Goal: Transaction & Acquisition: Book appointment/travel/reservation

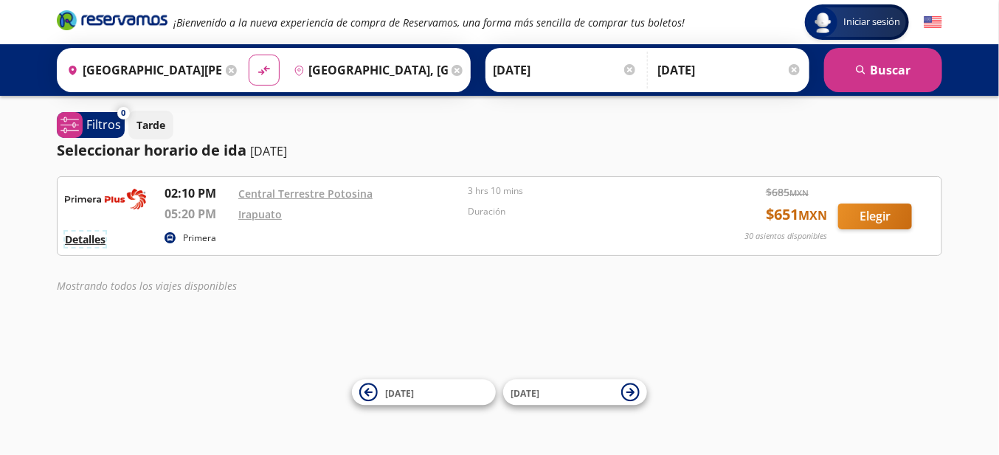
click at [94, 247] on button "Detalles" at bounding box center [85, 239] width 41 height 15
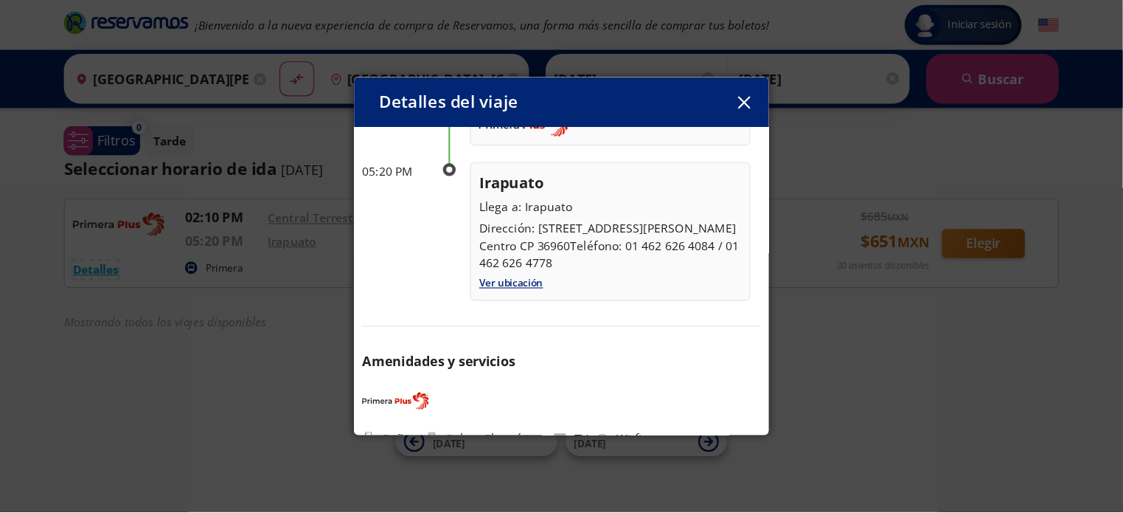
scroll to position [59, 0]
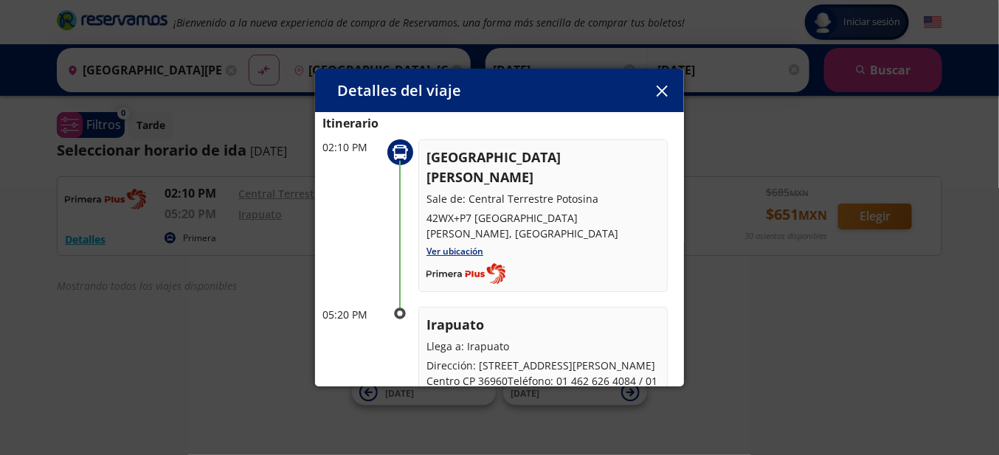
click at [665, 86] on icon "button" at bounding box center [661, 91] width 11 height 11
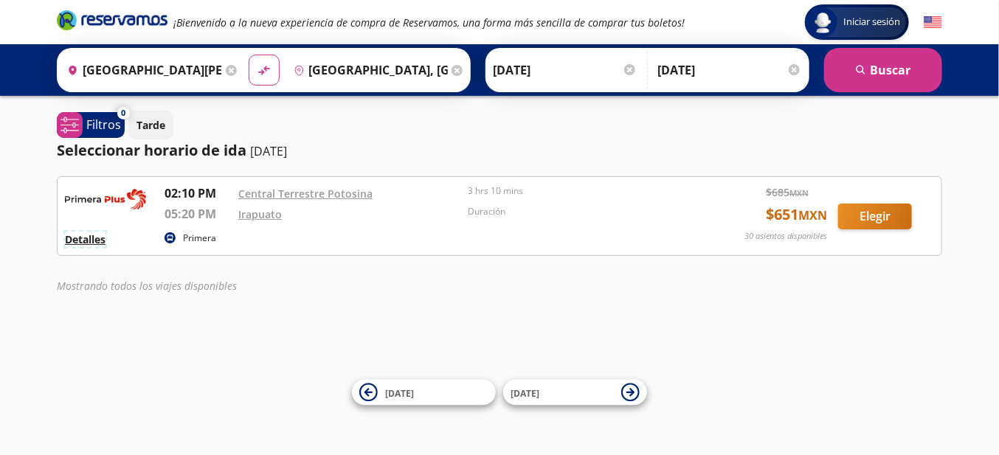
click at [78, 245] on button "Detalles" at bounding box center [85, 239] width 41 height 15
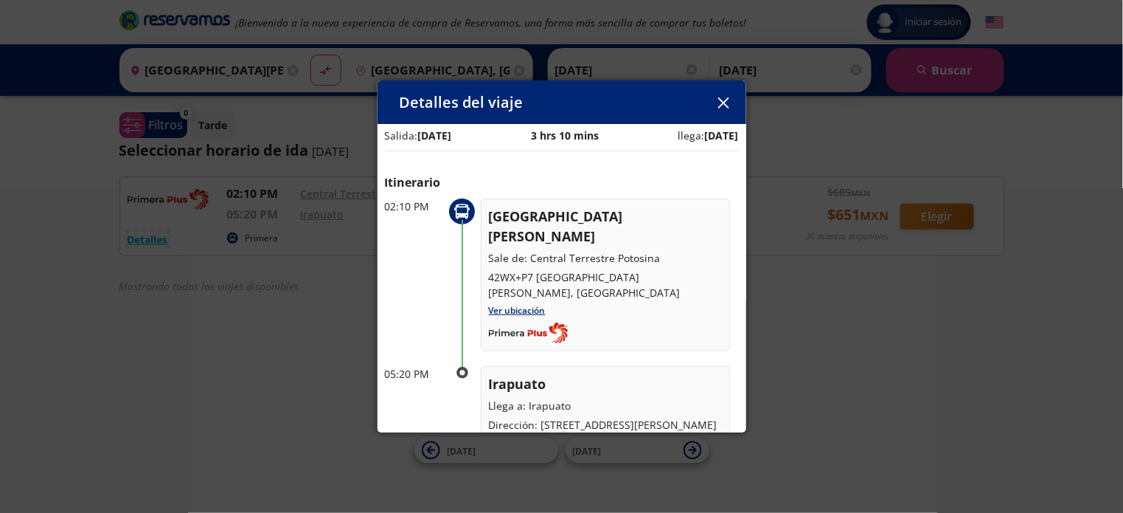
scroll to position [8, 0]
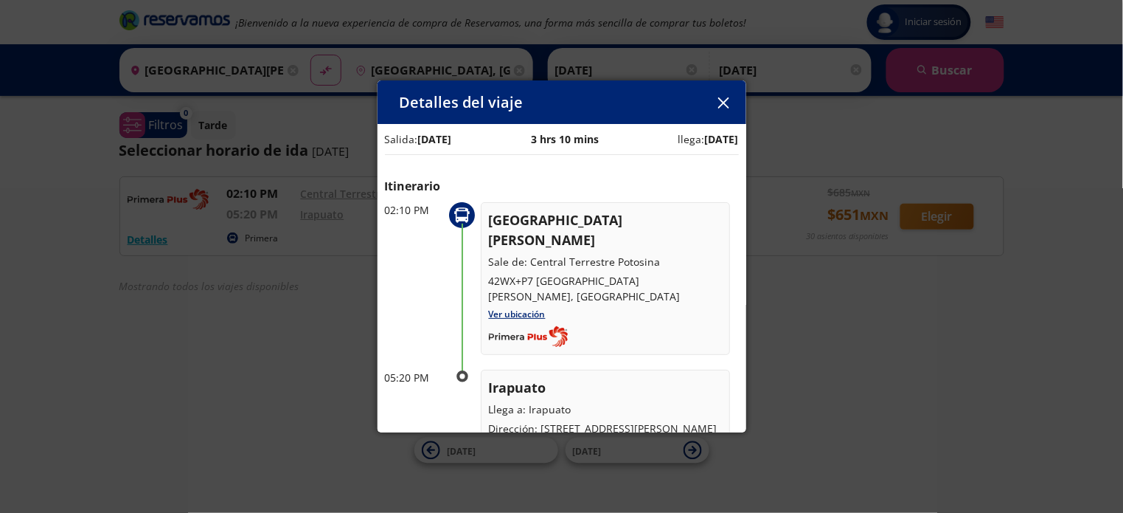
click at [725, 103] on icon "button" at bounding box center [723, 102] width 11 height 11
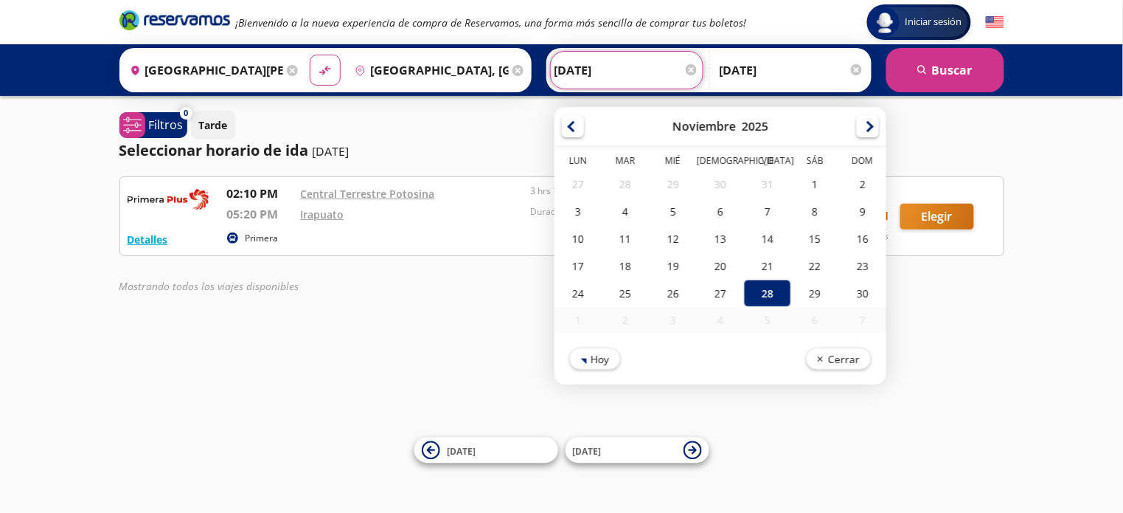
click at [606, 66] on input "28-Nov-25" at bounding box center [627, 70] width 145 height 37
click at [744, 222] on div "7" at bounding box center [767, 211] width 47 height 27
type input "[DATE]"
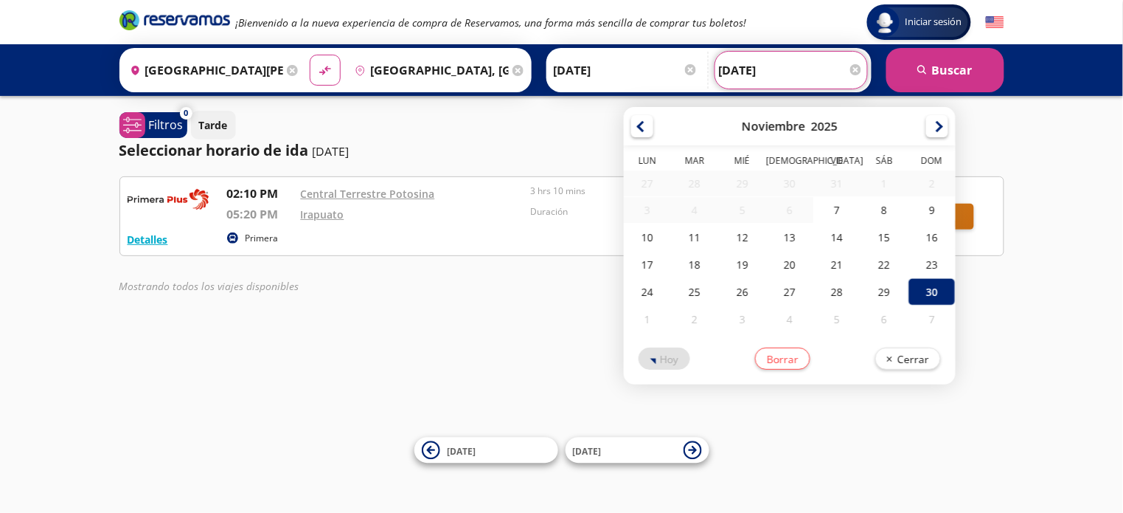
click at [822, 69] on input "30-Nov-25" at bounding box center [791, 70] width 145 height 37
click at [898, 220] on div "9" at bounding box center [932, 209] width 47 height 27
type input "[DATE]"
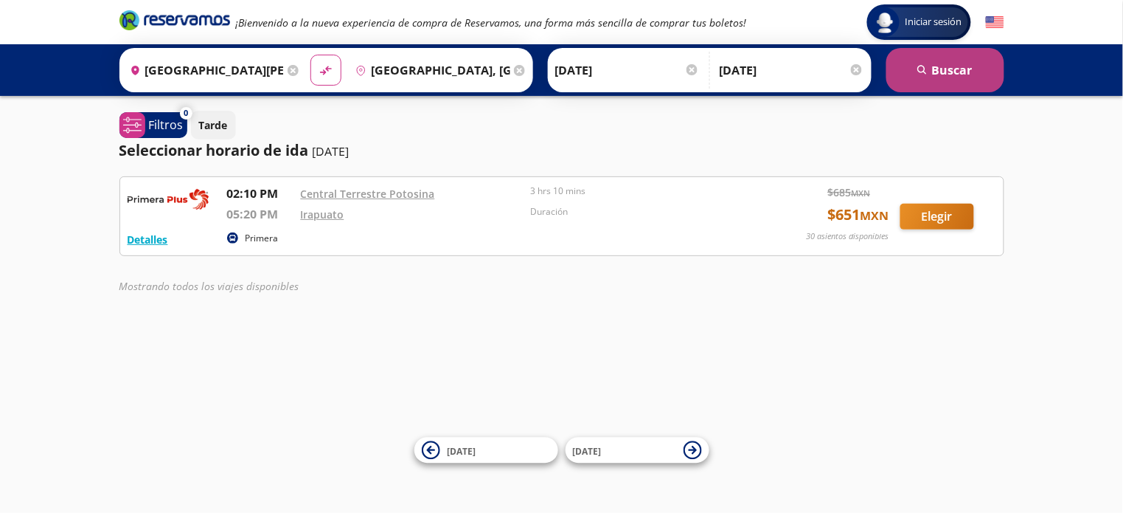
click at [898, 74] on button "search Buscar" at bounding box center [946, 70] width 118 height 44
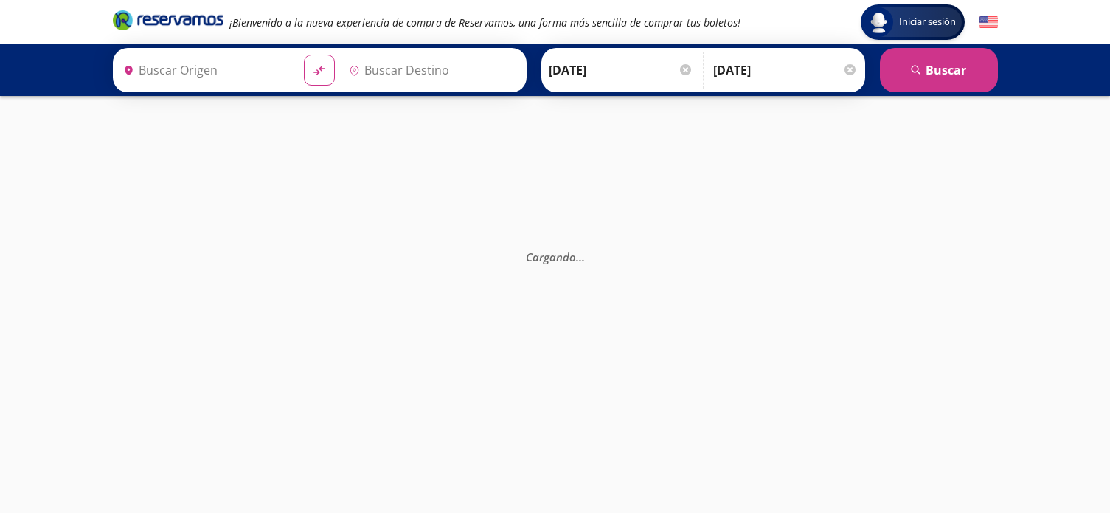
type input "Irapuato, Guanajuato"
type input "[GEOGRAPHIC_DATA][PERSON_NAME], [GEOGRAPHIC_DATA][PERSON_NAME]"
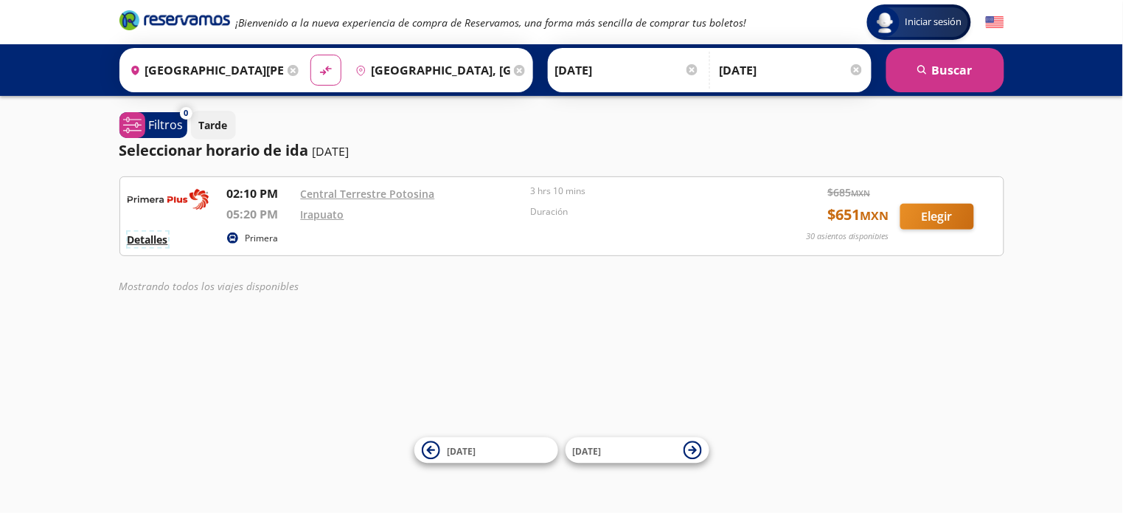
click at [141, 247] on button "Detalles" at bounding box center [148, 239] width 41 height 15
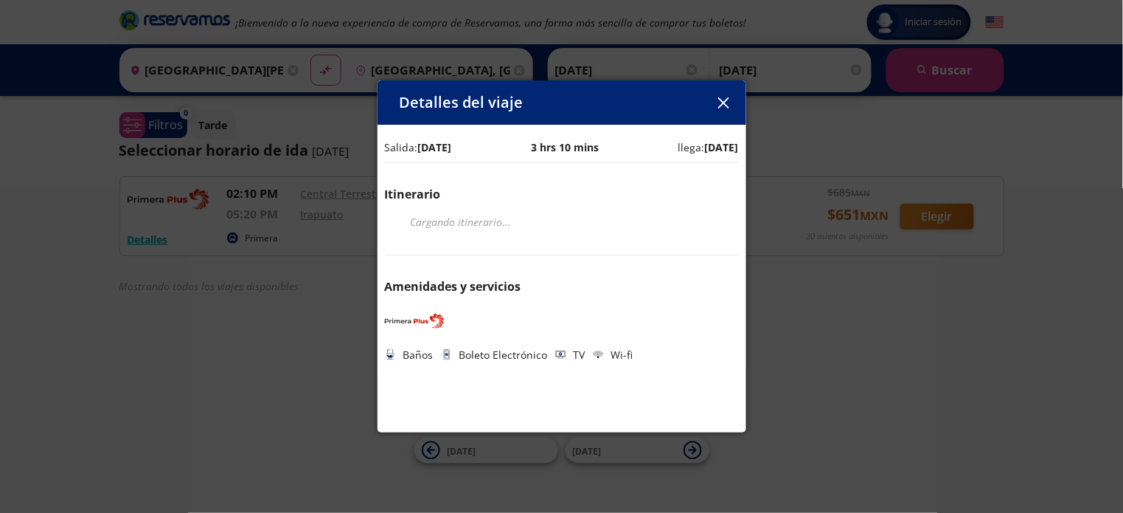
click at [732, 107] on button "button" at bounding box center [724, 102] width 22 height 22
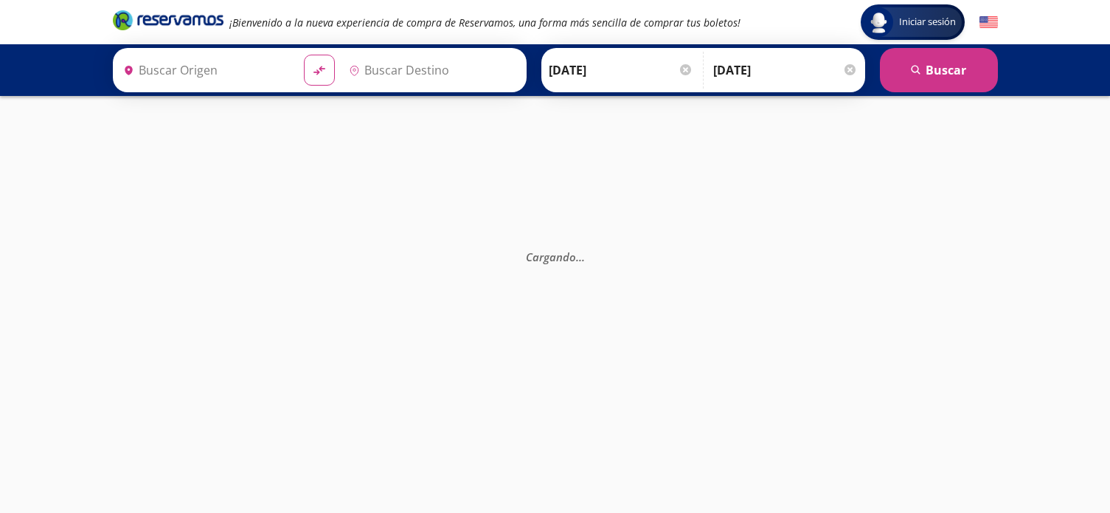
type input "[GEOGRAPHIC_DATA][PERSON_NAME], [GEOGRAPHIC_DATA][PERSON_NAME]"
type input "Irapuato, Guanajuato"
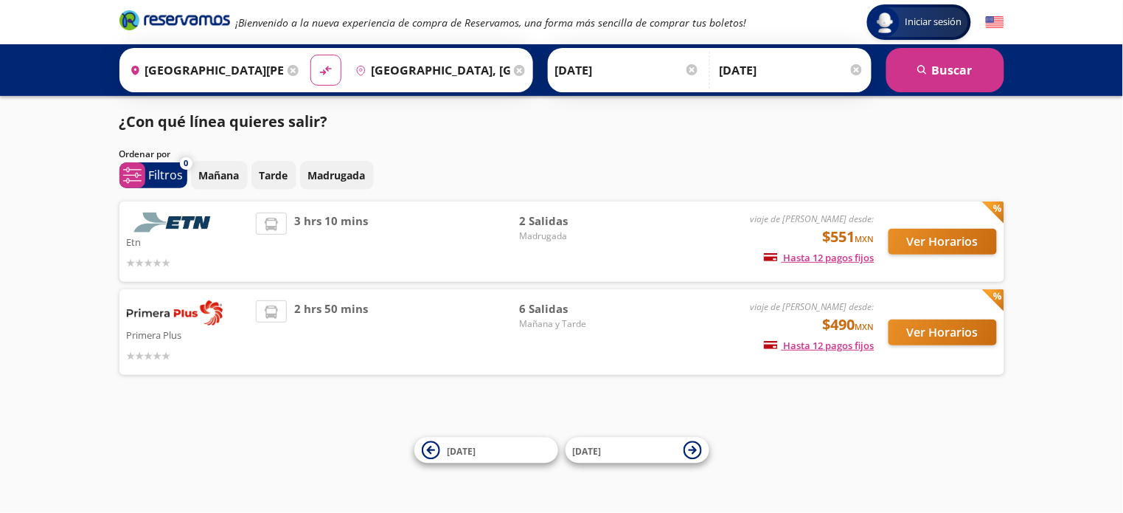
drag, startPoint x: 156, startPoint y: 352, endPoint x: 160, endPoint y: 314, distance: 37.9
click at [155, 343] on p "Primera Plus" at bounding box center [188, 334] width 122 height 18
click at [710, 349] on div "viaje de [PERSON_NAME] desde: $490 MXN Hasta 12 pagos fijos Pagos fijos en comp…" at bounding box center [752, 331] width 244 height 63
click at [940, 338] on button "Ver Horarios" at bounding box center [943, 332] width 108 height 26
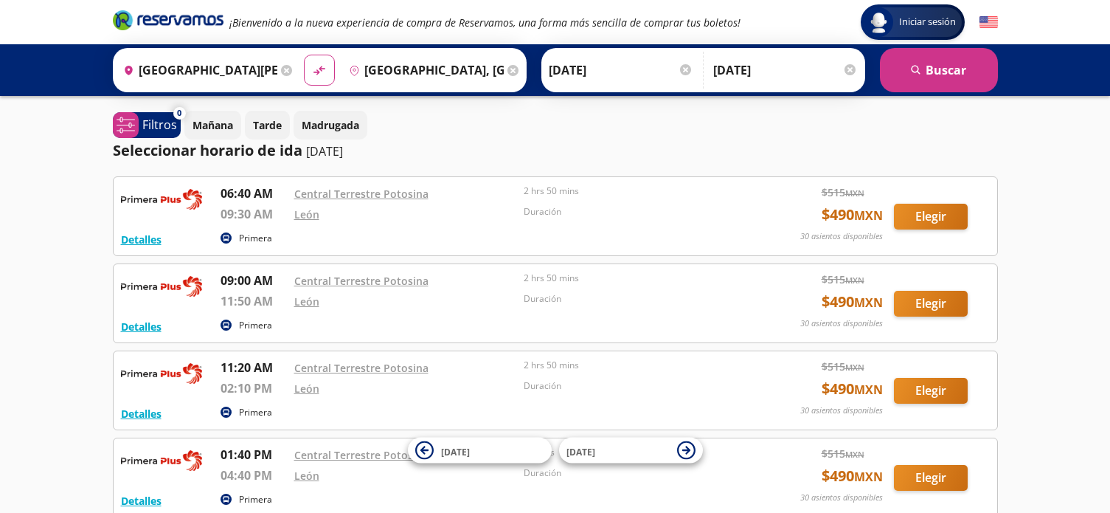
click at [474, 69] on input "[GEOGRAPHIC_DATA], [GEOGRAPHIC_DATA]" at bounding box center [423, 70] width 161 height 37
